Goal: Check status: Verify the current state of an ongoing process or item

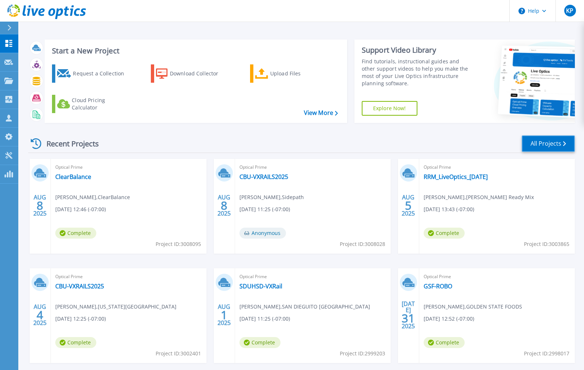
click at [560, 145] on link "All Projects" at bounding box center [548, 144] width 53 height 16
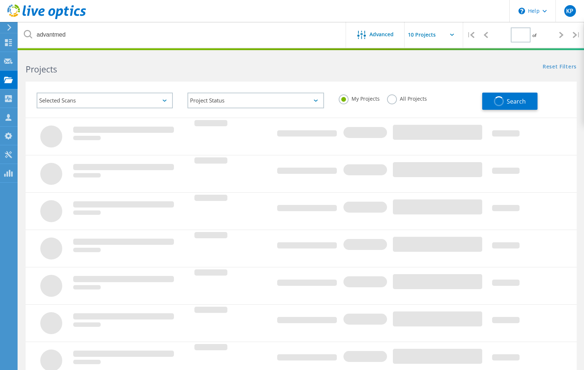
type input "1"
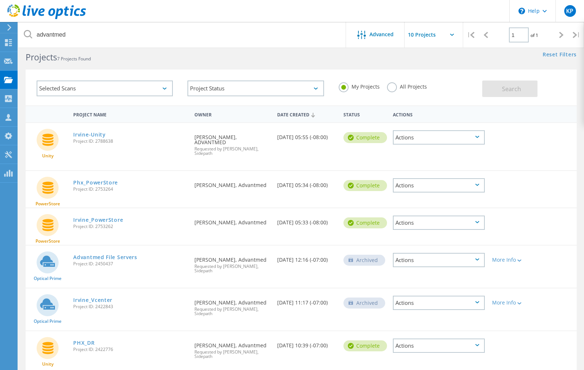
scroll to position [15, 0]
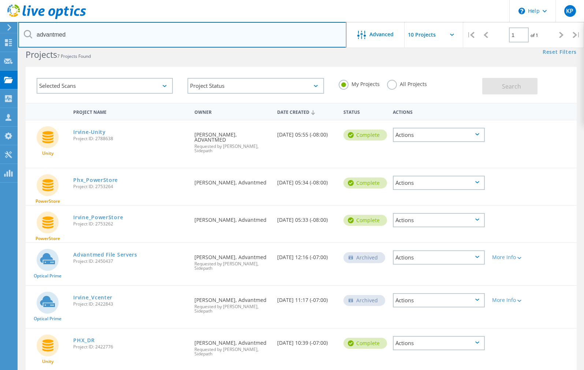
click at [67, 31] on input "advantmed" at bounding box center [182, 35] width 328 height 26
type input "covina"
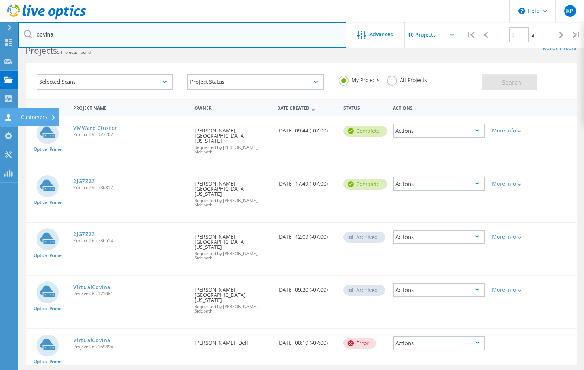
scroll to position [20, 0]
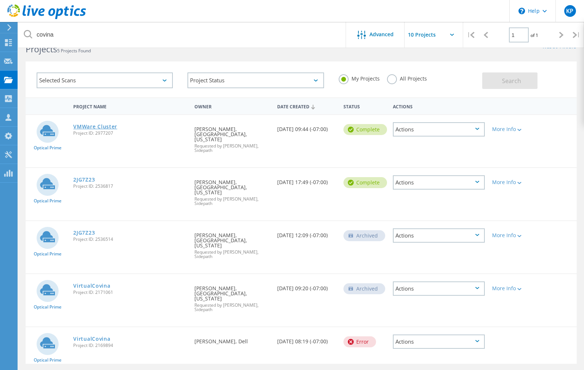
click at [115, 127] on link "VMWare Cluster" at bounding box center [95, 126] width 44 height 5
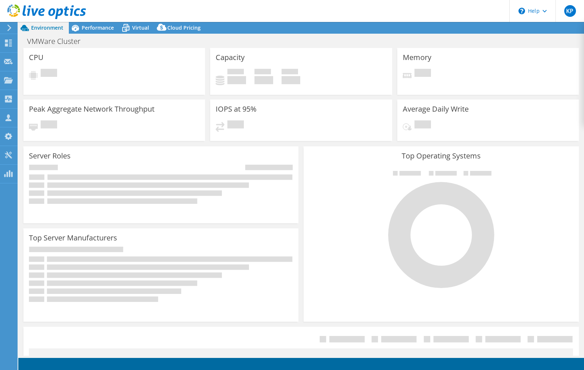
select select "USD"
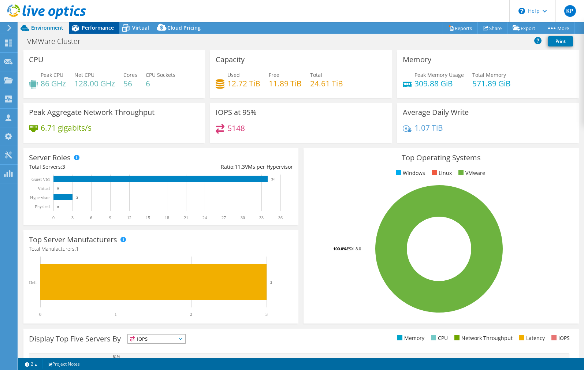
click at [94, 31] on div "Performance" at bounding box center [94, 28] width 51 height 12
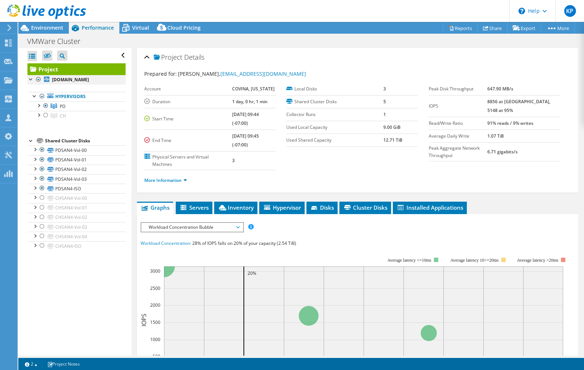
click at [36, 78] on div at bounding box center [38, 79] width 7 height 9
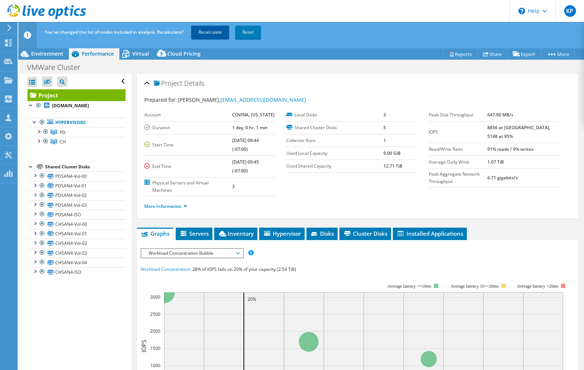
click at [215, 29] on link "Recalculate" at bounding box center [210, 32] width 38 height 13
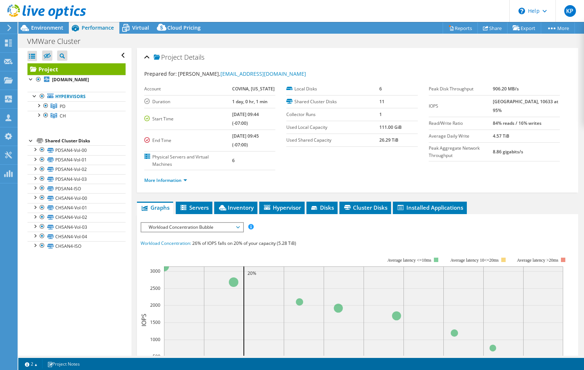
click at [41, 22] on div at bounding box center [43, 12] width 86 height 25
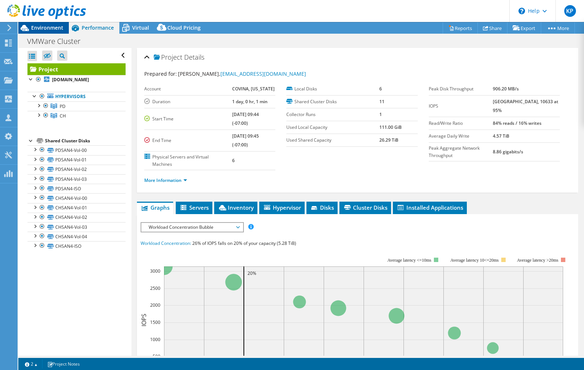
click at [41, 26] on span "Environment" at bounding box center [47, 27] width 32 height 7
